Goal: Information Seeking & Learning: Learn about a topic

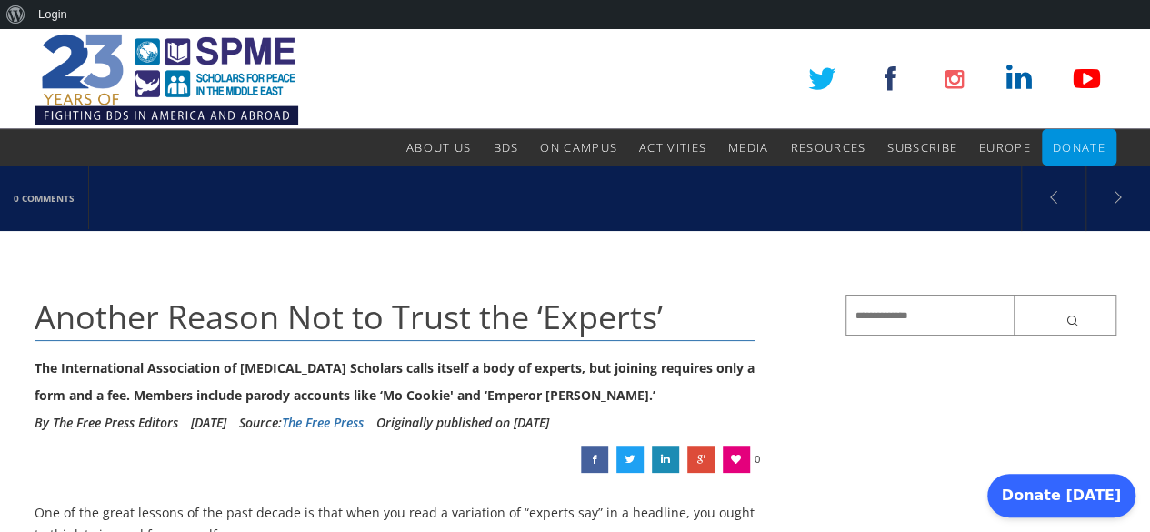
click at [219, 52] on img at bounding box center [167, 79] width 264 height 100
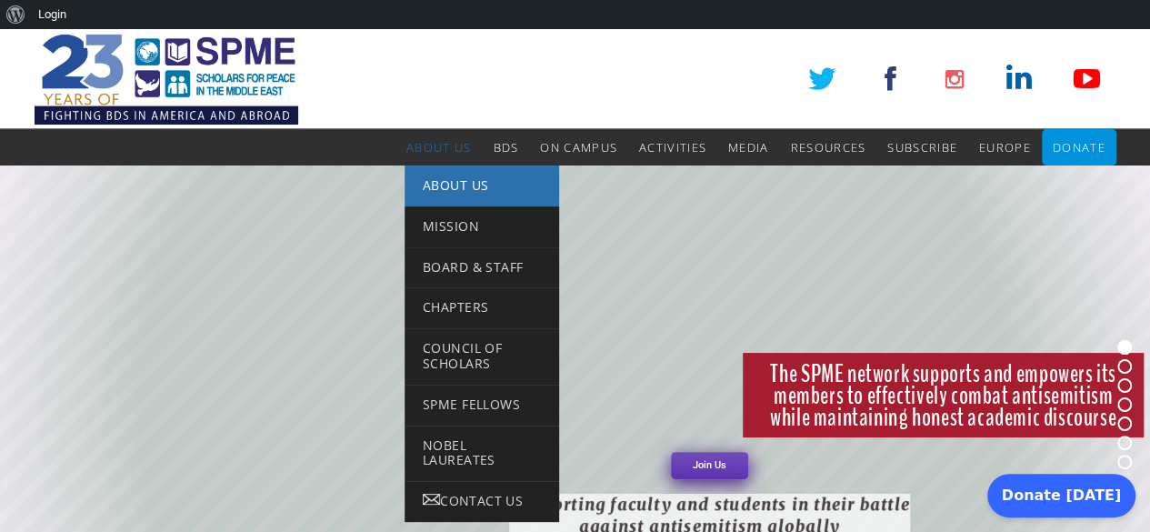
click at [433, 188] on span "About Us" at bounding box center [455, 184] width 65 height 17
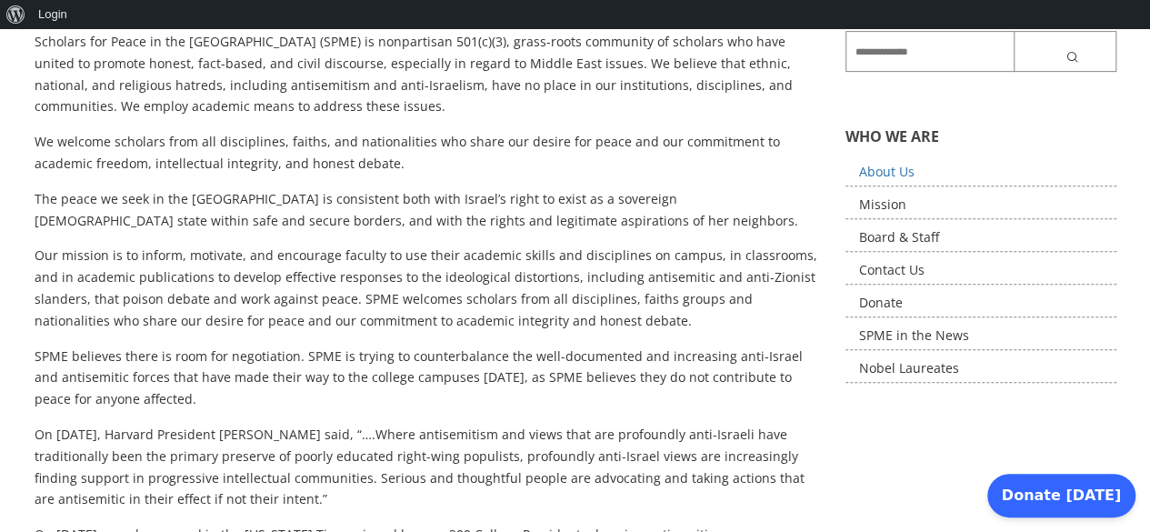
scroll to position [369, 0]
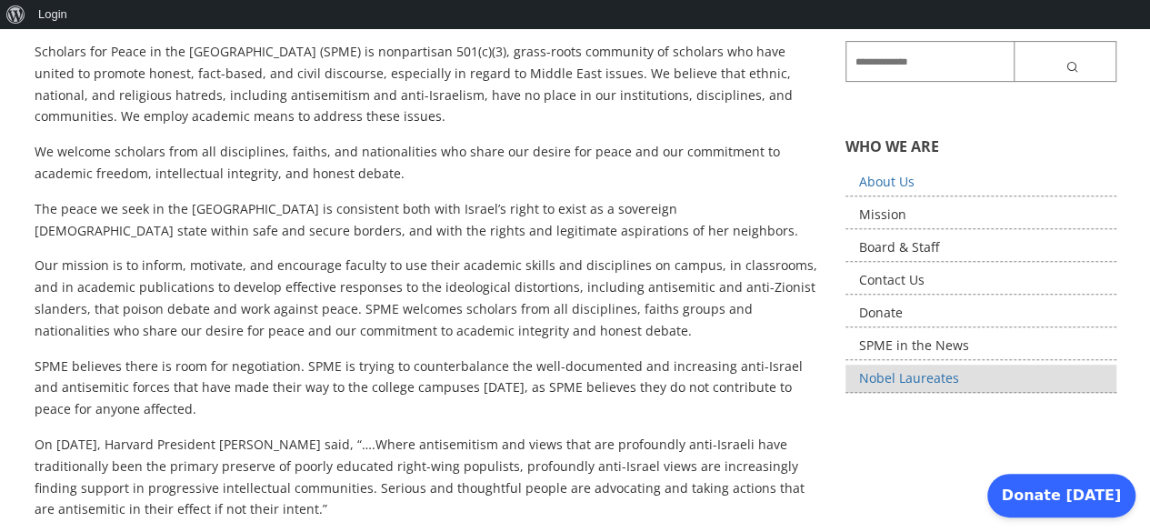
click at [970, 374] on link "Nobel Laureates" at bounding box center [980, 378] width 271 height 28
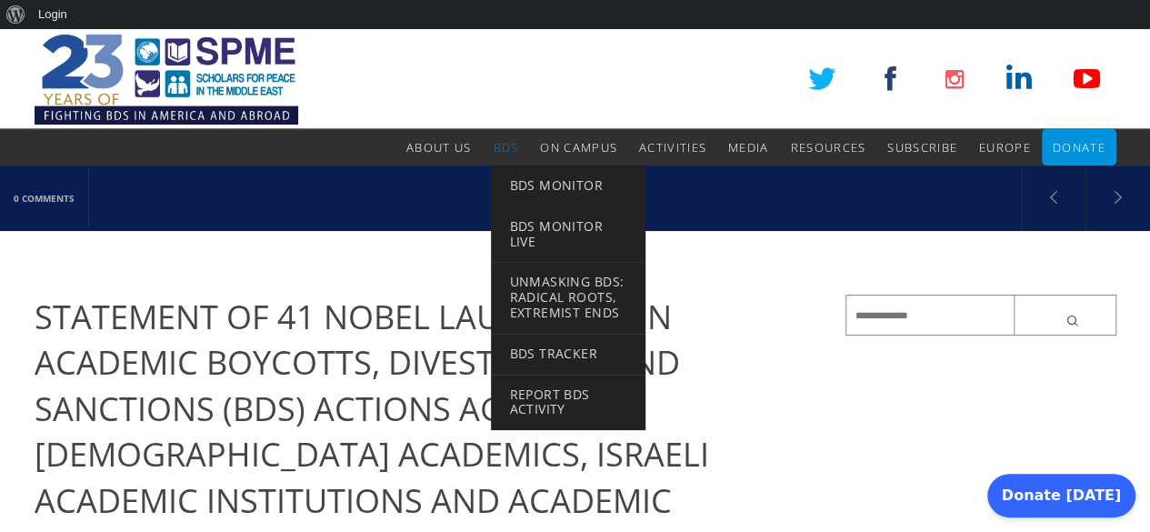
click at [501, 139] on span "BDS" at bounding box center [505, 147] width 25 height 16
